Goal: Transaction & Acquisition: Purchase product/service

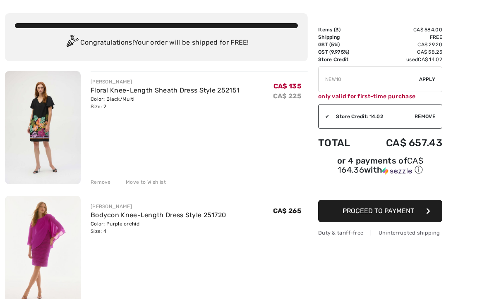
scroll to position [57, 0]
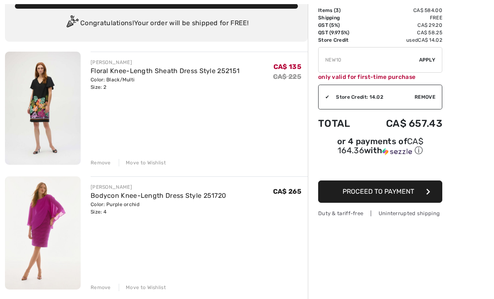
click at [104, 163] on div "Remove" at bounding box center [101, 162] width 20 height 7
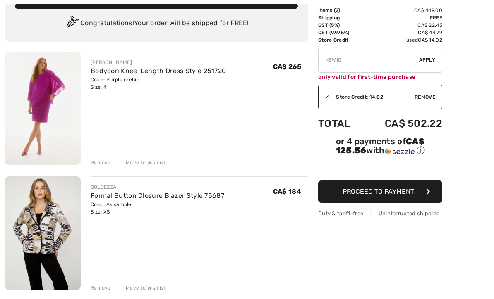
click at [98, 166] on div "Remove" at bounding box center [101, 162] width 20 height 7
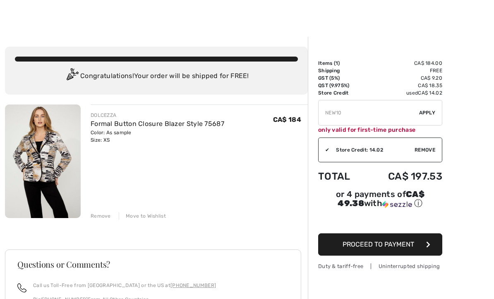
scroll to position [0, 0]
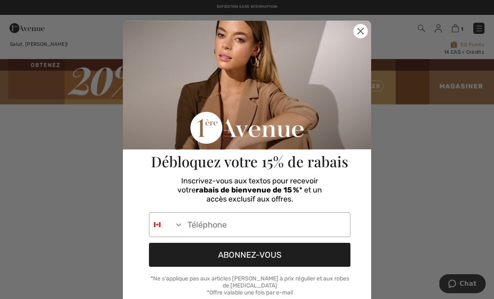
click at [359, 37] on circle "Close dialog" at bounding box center [361, 31] width 14 height 14
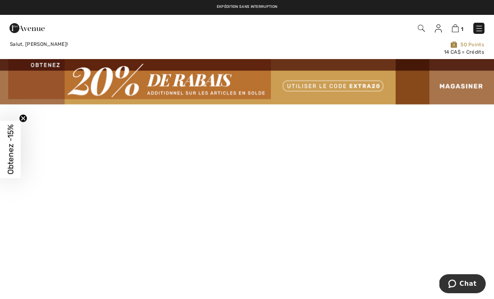
click at [457, 27] on img at bounding box center [455, 28] width 7 height 8
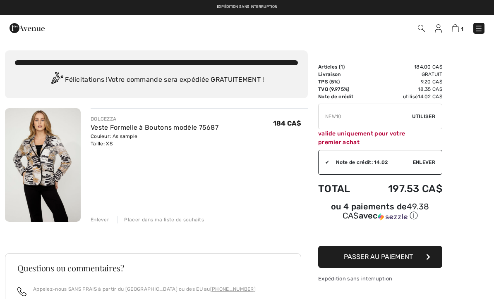
click at [424, 119] on span "Utiliser" at bounding box center [423, 116] width 23 height 7
click at [330, 118] on input "TEXT" at bounding box center [364, 116] width 93 height 25
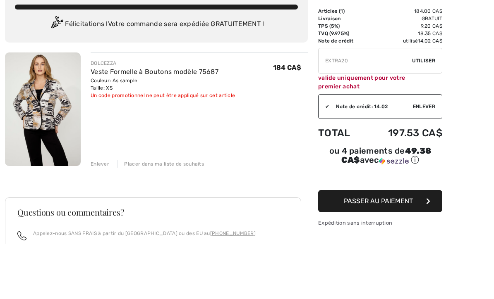
type input "EXTRA20"
click at [426, 113] on span "Utiliser" at bounding box center [423, 116] width 23 height 7
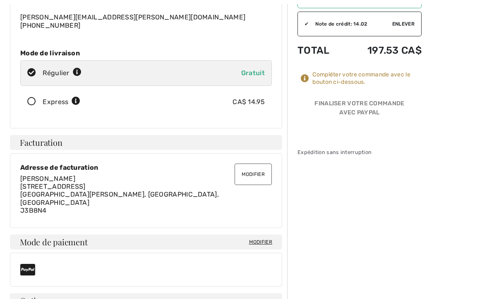
scroll to position [135, 0]
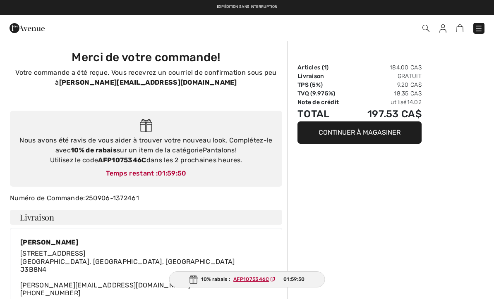
checkbox input "true"
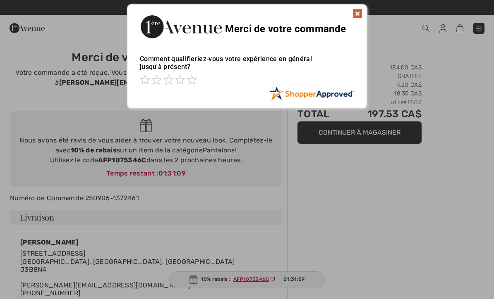
click at [359, 12] on img at bounding box center [357, 14] width 10 height 10
